Goal: Task Accomplishment & Management: Manage account settings

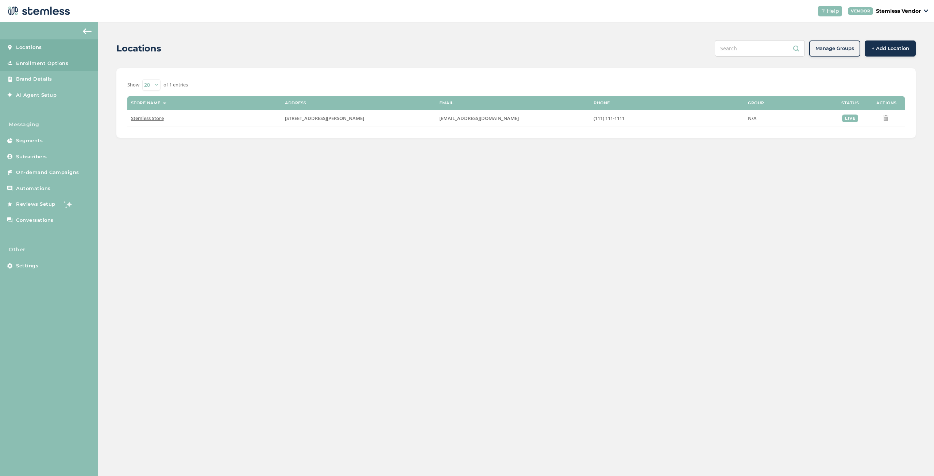
click at [52, 65] on span "Enrollment Options" at bounding box center [42, 63] width 52 height 7
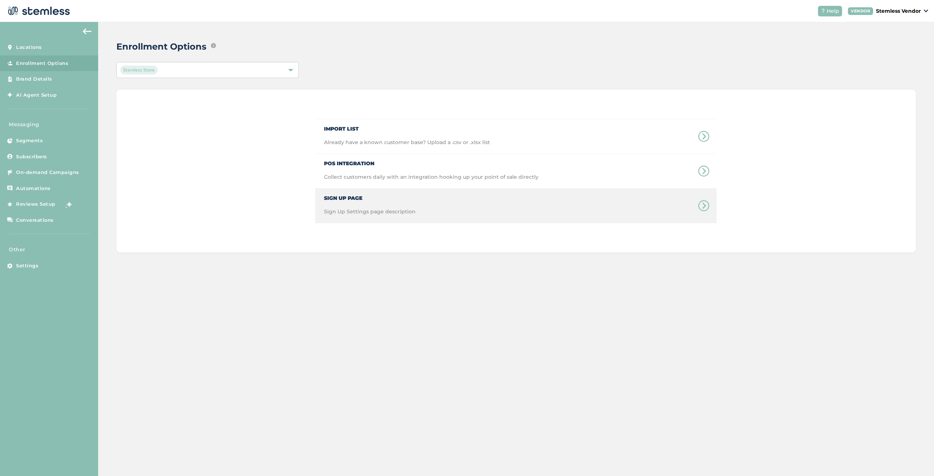
click at [350, 201] on span "Sign Up Page" at bounding box center [370, 195] width 92 height 13
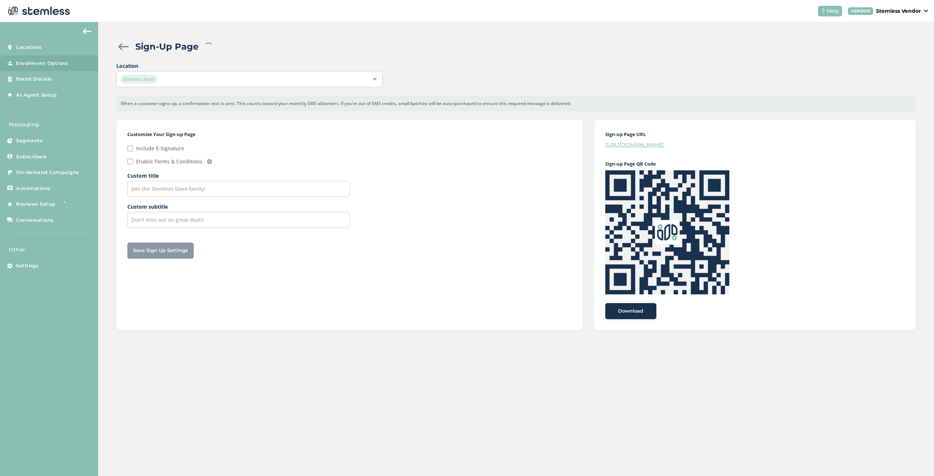
checkbox input "false"
click at [664, 146] on link "[URL][DOMAIN_NAME]" at bounding box center [634, 144] width 59 height 7
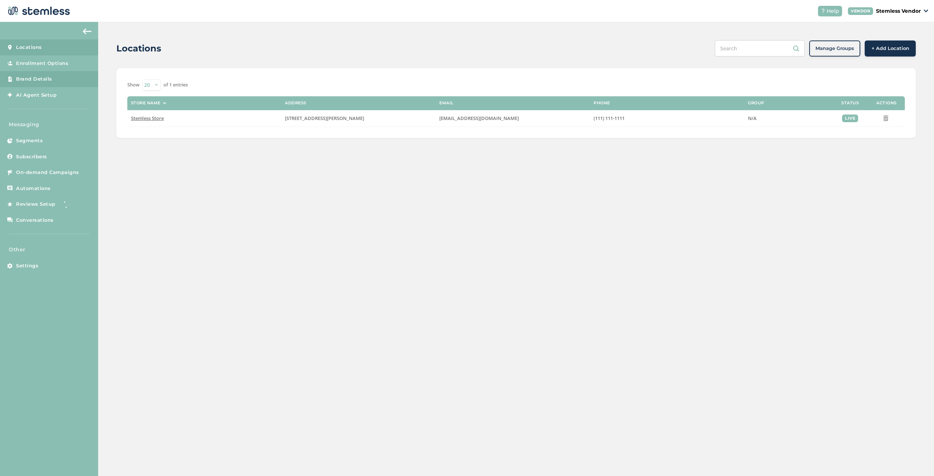
click at [43, 82] on span "Brand Details" at bounding box center [34, 78] width 36 height 7
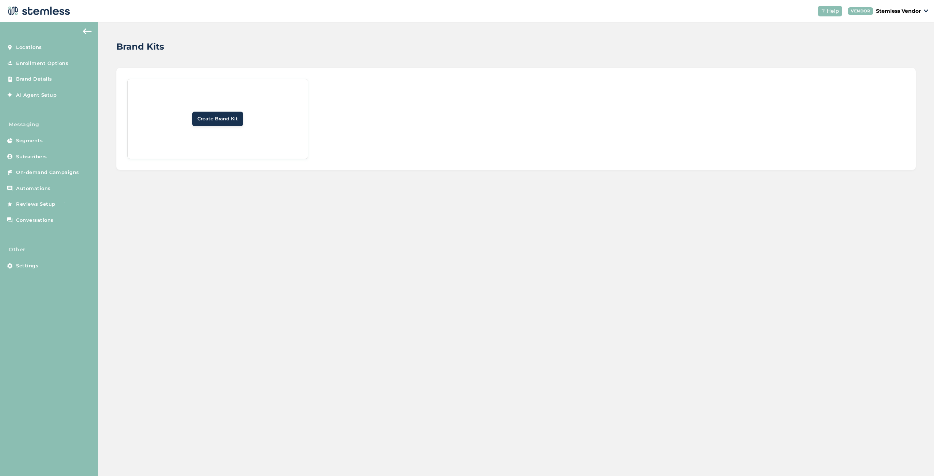
click at [210, 223] on div "Brand Kits Create Brand Kit" at bounding box center [515, 249] width 835 height 454
click at [903, 11] on p "Stemless Vendor" at bounding box center [898, 11] width 45 height 8
click at [885, 63] on link "Logout" at bounding box center [898, 65] width 44 height 7
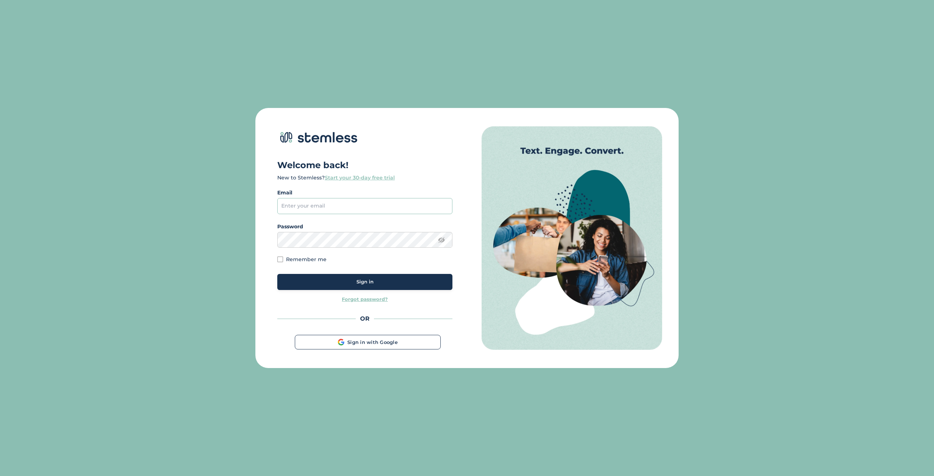
type input "[EMAIL_ADDRESS][DOMAIN_NAME]"
click at [337, 278] on button "Sign in" at bounding box center [364, 282] width 175 height 16
